Goal: Task Accomplishment & Management: Use online tool/utility

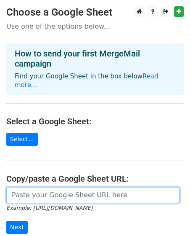
click at [69, 187] on input "url" at bounding box center [92, 195] width 173 height 16
paste input "[URL][DOMAIN_NAME]"
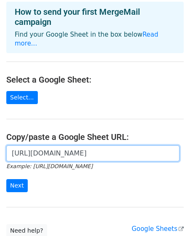
scroll to position [44, 0]
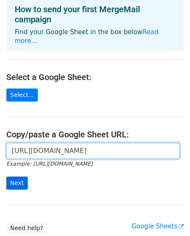
type input "[URL][DOMAIN_NAME]"
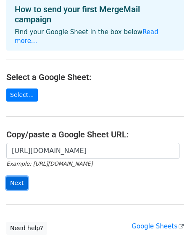
scroll to position [0, 0]
click at [21, 176] on input "Next" at bounding box center [16, 182] width 21 height 13
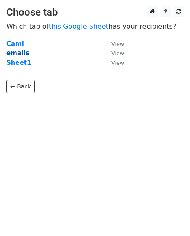
click at [21, 53] on strong "emails" at bounding box center [17, 53] width 23 height 8
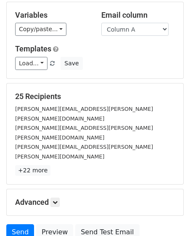
scroll to position [90, 0]
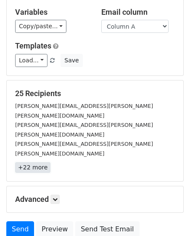
click at [38, 162] on link "+22 more" at bounding box center [32, 167] width 35 height 11
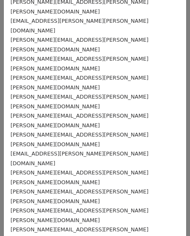
scroll to position [0, 0]
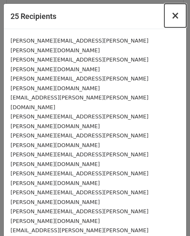
click at [176, 17] on span "×" at bounding box center [175, 16] width 8 height 12
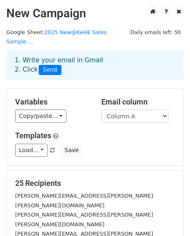
scroll to position [74, 0]
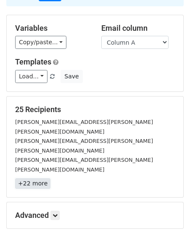
click at [34, 178] on link "+22 more" at bounding box center [32, 183] width 35 height 11
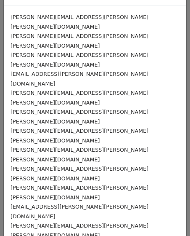
scroll to position [0, 0]
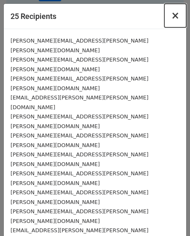
click at [174, 17] on span "×" at bounding box center [175, 16] width 8 height 12
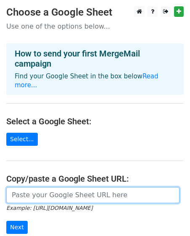
click at [56, 187] on input "url" at bounding box center [92, 195] width 173 height 16
paste input "https://docs.google.com/spreadsheets/d/1sfuaab_bHFhZ-1hOhbpri_nDLtdKBM1QIvpYEra…"
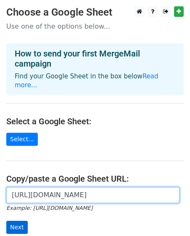
type input "https://docs.google.com/spreadsheets/d/1sfuaab_bHFhZ-1hOhbpri_nDLtdKBM1QIvpYEra…"
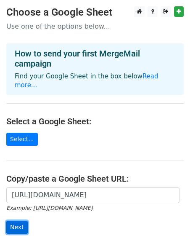
click at [12, 223] on input "Next" at bounding box center [16, 226] width 21 height 13
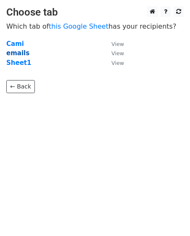
click at [18, 51] on strong "emails" at bounding box center [17, 53] width 23 height 8
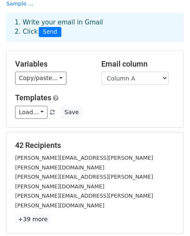
scroll to position [53, 0]
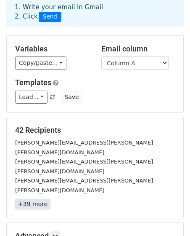
click at [34, 199] on link "+39 more" at bounding box center [32, 204] width 35 height 11
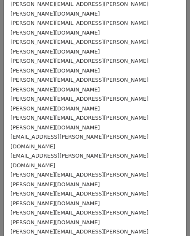
scroll to position [0, 0]
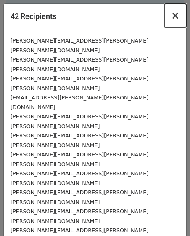
click at [177, 17] on span "×" at bounding box center [175, 16] width 8 height 12
